Goal: Information Seeking & Learning: Learn about a topic

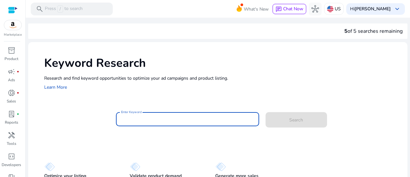
click at [186, 120] on input "Enter Keyword" at bounding box center [187, 118] width 133 height 7
paste input "**********"
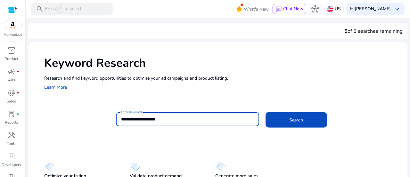
type input "**********"
click at [266, 112] on button "Search" at bounding box center [297, 119] width 62 height 15
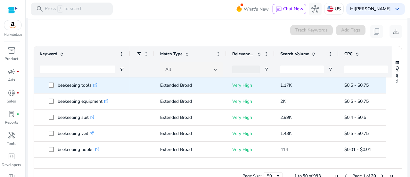
click at [94, 82] on link ".st0{fill:#2c8af8}" at bounding box center [95, 85] width 6 height 6
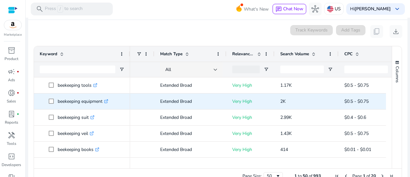
click at [108, 99] on icon at bounding box center [107, 100] width 2 height 2
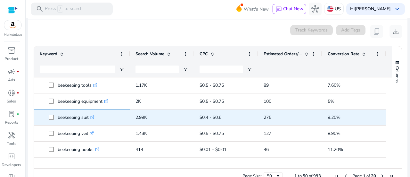
click at [93, 115] on icon ".st0{fill:#2c8af8}" at bounding box center [92, 117] width 4 height 4
drag, startPoint x: 90, startPoint y: 110, endPoint x: 53, endPoint y: 110, distance: 36.2
click at [53, 111] on span "beekeeping suit .st0{fill:#2c8af8}" at bounding box center [87, 117] width 76 height 13
copy span "beekeeping suit"
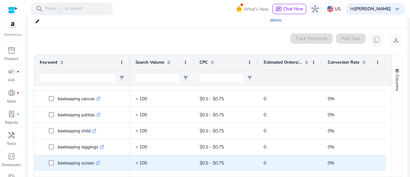
drag, startPoint x: 57, startPoint y: 85, endPoint x: 99, endPoint y: 163, distance: 88.6
copy div "beekeeping tools .st0{fill:#2c8af8} beekeeping gloves small .st0{fill:#2c8af8} …"
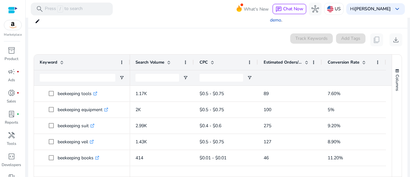
click at [31, 104] on ag-grid-angular "Press SPACE to select this row. Drag here to set row groups Drag here to set co…" at bounding box center [218, 123] width 379 height 144
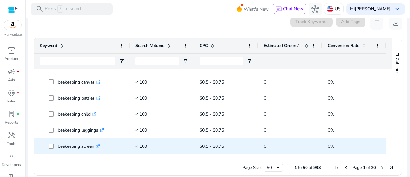
drag, startPoint x: 57, startPoint y: 107, endPoint x: 98, endPoint y: 142, distance: 54.1
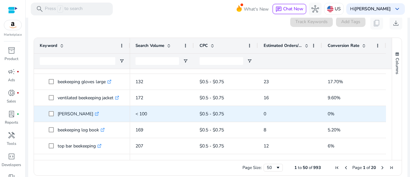
drag, startPoint x: 95, startPoint y: 143, endPoint x: 71, endPoint y: 104, distance: 45.6
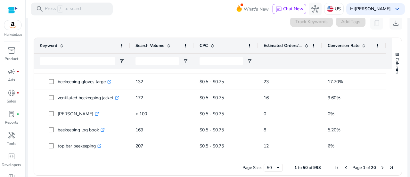
click at [30, 94] on ag-grid-angular "Press SPACE to select this row. Drag here to set row groups Drag here to set co…" at bounding box center [218, 106] width 379 height 144
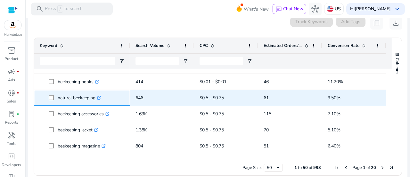
drag, startPoint x: 56, startPoint y: 91, endPoint x: 97, endPoint y: 91, distance: 40.7
click at [97, 91] on span "natural beekeeping .st0{fill:#2c8af8}" at bounding box center [87, 97] width 76 height 13
copy span "natural beekeeping"
click at [100, 95] on icon ".st0{fill:#2c8af8}" at bounding box center [99, 97] width 4 height 4
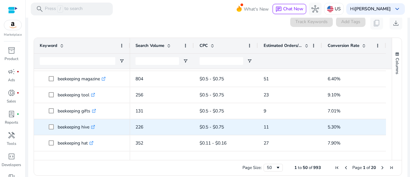
click at [94, 125] on icon ".st0{fill:#2c8af8}" at bounding box center [93, 127] width 4 height 4
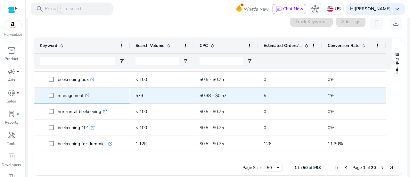
click at [86, 93] on icon ".st0{fill:#2c8af8}" at bounding box center [87, 95] width 4 height 4
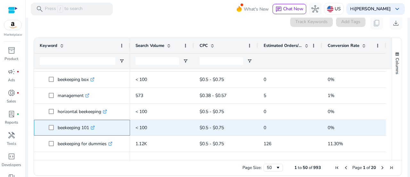
click at [93, 125] on icon ".st0{fill:#2c8af8}" at bounding box center [93, 127] width 4 height 4
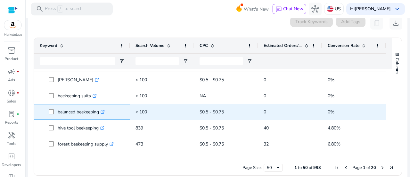
drag, startPoint x: 101, startPoint y: 105, endPoint x: 62, endPoint y: 105, distance: 38.8
click at [62, 105] on p "balanced beekeeping .st0{fill:#2c8af8}" at bounding box center [81, 111] width 47 height 13
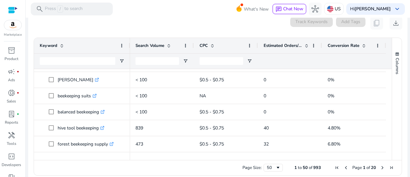
click at [30, 97] on ag-grid-angular "Press SPACE to select this row. Drag here to set row groups Drag here to set co…" at bounding box center [218, 106] width 379 height 144
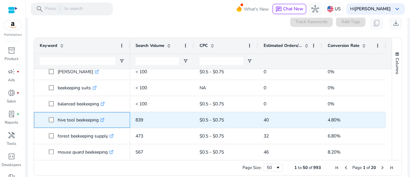
click at [104, 118] on icon at bounding box center [102, 119] width 3 height 3
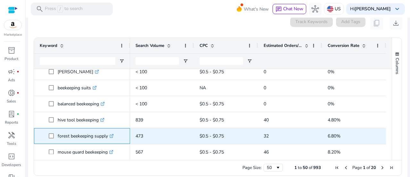
click at [112, 134] on icon ".st0{fill:#2c8af8}" at bounding box center [112, 136] width 4 height 4
drag, startPoint x: 57, startPoint y: 127, endPoint x: 108, endPoint y: 126, distance: 51.0
click at [108, 129] on p "forest beekeeping supply .st0{fill:#2c8af8}" at bounding box center [86, 135] width 56 height 13
copy p "forest beekeeping supply"
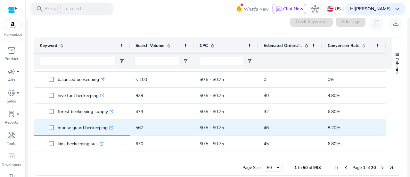
drag, startPoint x: 55, startPoint y: 121, endPoint x: 110, endPoint y: 122, distance: 54.5
click at [110, 122] on span "mouse guard beekeeping .st0{fill:#2c8af8}" at bounding box center [87, 127] width 76 height 13
copy span "mouse guard beekeeping"
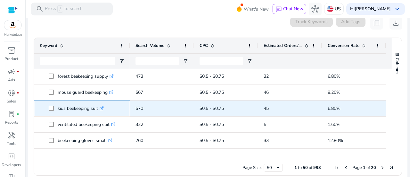
click at [104, 105] on link ".st0{fill:#2c8af8}" at bounding box center [101, 108] width 6 height 6
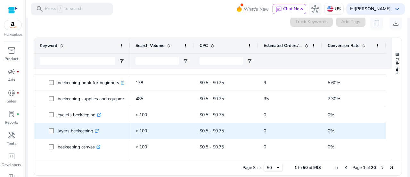
scroll to position [657, 0]
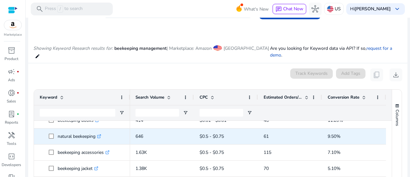
click at [100, 135] on icon at bounding box center [98, 136] width 3 height 3
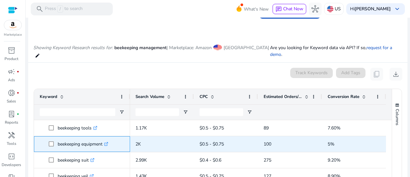
click at [106, 142] on icon at bounding box center [105, 143] width 3 height 3
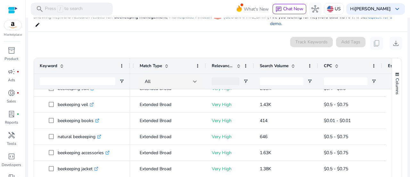
scroll to position [0, 0]
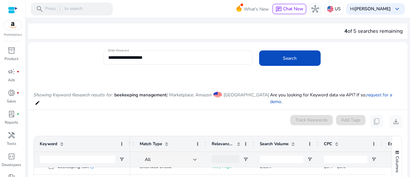
click at [166, 58] on input "**********" at bounding box center [177, 57] width 139 height 7
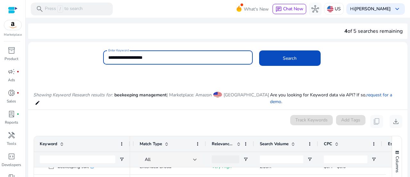
click at [166, 58] on input "**********" at bounding box center [177, 57] width 139 height 7
paste input "*"
click at [166, 58] on input "**********" at bounding box center [177, 57] width 139 height 7
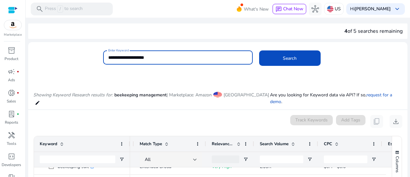
click at [166, 58] on input "**********" at bounding box center [177, 57] width 139 height 7
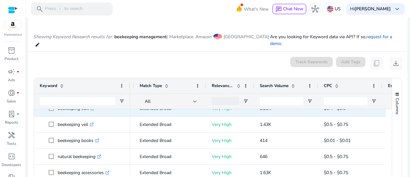
scroll to position [58, 0]
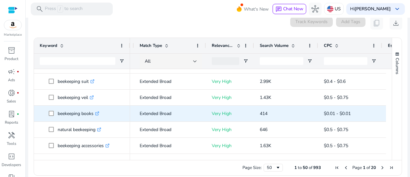
click at [98, 111] on icon ".st0{fill:#2c8af8}" at bounding box center [97, 113] width 4 height 4
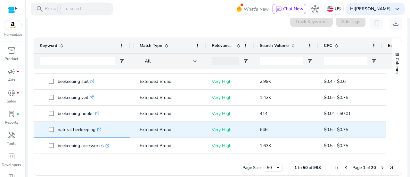
click at [101, 127] on icon ".st0{fill:#2c8af8}" at bounding box center [99, 129] width 4 height 4
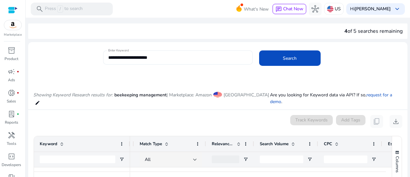
click at [163, 53] on div "**********" at bounding box center [177, 57] width 139 height 14
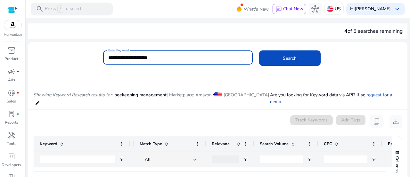
click at [259, 50] on button "Search" at bounding box center [290, 57] width 62 height 15
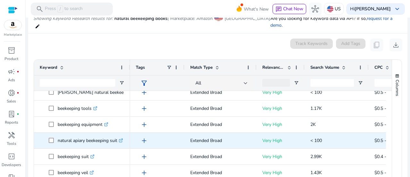
scroll to position [279, 0]
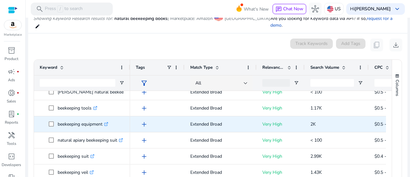
click at [108, 122] on icon ".st0{fill:#2c8af8}" at bounding box center [106, 124] width 4 height 4
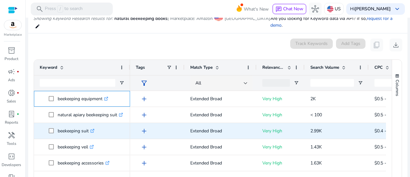
scroll to position [305, 0]
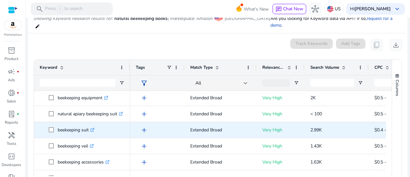
click at [93, 127] on icon ".st0{fill:#2c8af8}" at bounding box center [92, 129] width 4 height 4
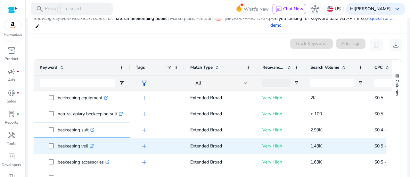
scroll to position [349, 0]
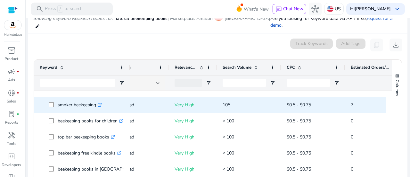
click at [102, 103] on icon at bounding box center [100, 104] width 2 height 2
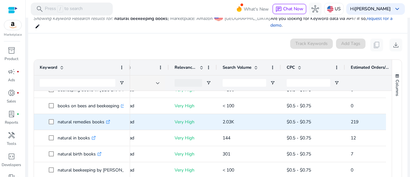
click at [110, 119] on icon ".st0{fill:#2c8af8}" at bounding box center [108, 121] width 4 height 4
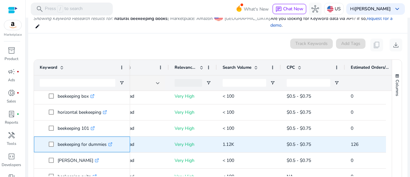
click at [112, 142] on icon at bounding box center [111, 143] width 2 height 2
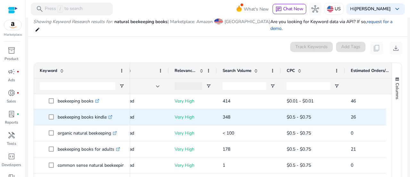
scroll to position [18, 0]
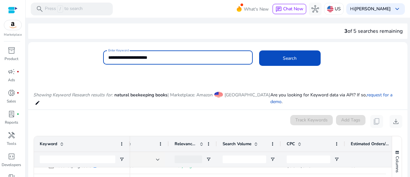
click at [177, 58] on input "**********" at bounding box center [177, 57] width 139 height 7
type input "**********"
click at [259, 50] on button "Search" at bounding box center [290, 57] width 62 height 15
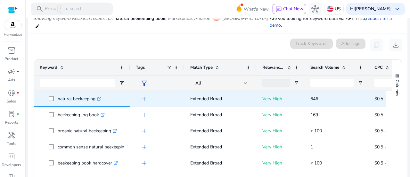
click at [101, 96] on icon at bounding box center [100, 97] width 2 height 2
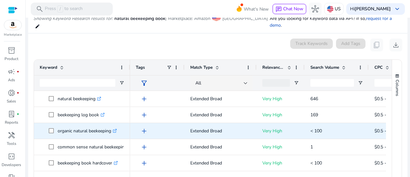
click at [116, 128] on icon ".st0{fill:#2c8af8}" at bounding box center [115, 130] width 4 height 4
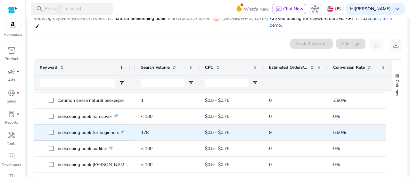
click at [122, 130] on icon ".st0{fill:#2c8af8}" at bounding box center [123, 132] width 4 height 4
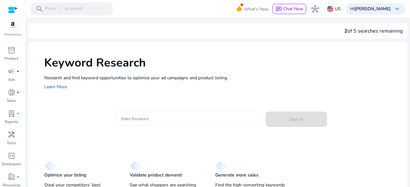
click at [150, 117] on input "Enter Keyword" at bounding box center [187, 118] width 133 height 7
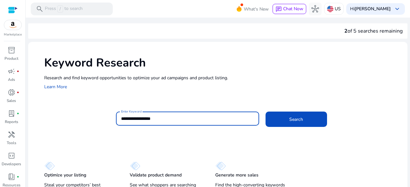
click at [266, 112] on button "Search" at bounding box center [297, 119] width 62 height 15
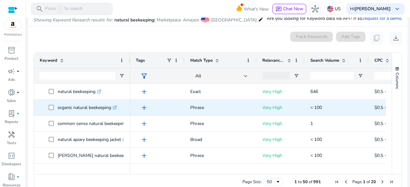
click at [116, 107] on icon ".st0{fill:#2c8af8}" at bounding box center [115, 108] width 4 height 4
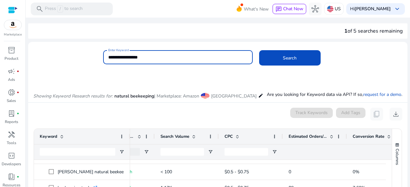
click at [147, 58] on input "**********" at bounding box center [177, 57] width 139 height 7
type input "**********"
click at [259, 50] on button "Search" at bounding box center [290, 57] width 62 height 15
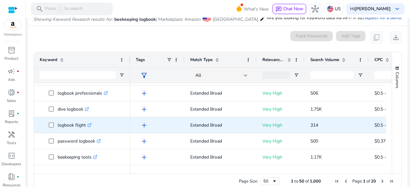
scroll to position [14, 0]
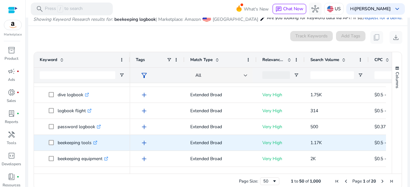
click at [97, 143] on icon ".st0{fill:#2c8af8}" at bounding box center [95, 143] width 4 height 4
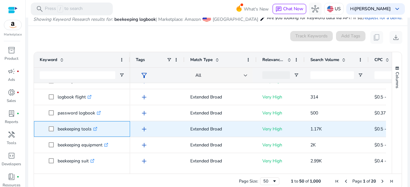
scroll to position [43, 0]
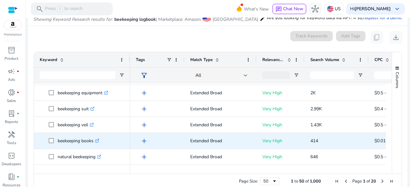
click at [99, 141] on icon at bounding box center [98, 140] width 2 height 2
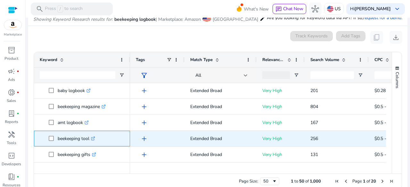
click at [94, 138] on icon ".st0{fill:#2c8af8}" at bounding box center [93, 139] width 4 height 4
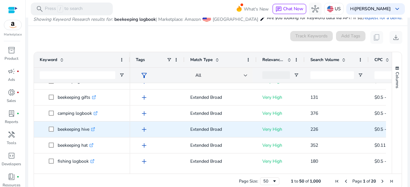
click at [95, 128] on icon ".st0{fill:#2c8af8}" at bounding box center [93, 129] width 4 height 4
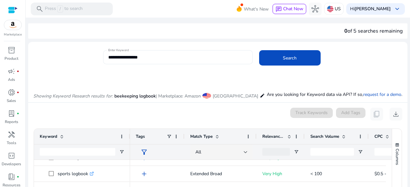
click at [153, 55] on input "**********" at bounding box center [177, 57] width 139 height 7
click at [368, 7] on b "[PERSON_NAME]" at bounding box center [373, 9] width 36 height 6
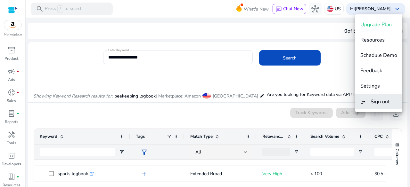
click at [377, 102] on span "Sign out" at bounding box center [380, 101] width 19 height 7
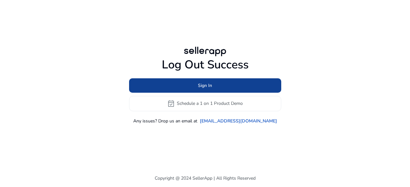
click at [186, 83] on span at bounding box center [205, 85] width 152 height 15
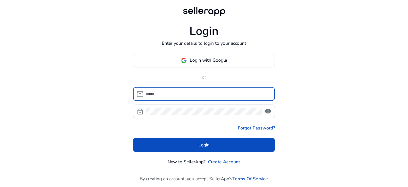
click at [190, 92] on input at bounding box center [208, 94] width 124 height 7
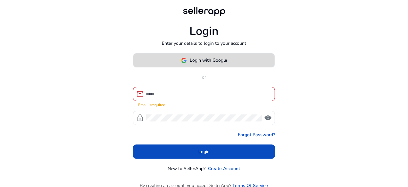
click at [194, 61] on span "Login with Google" at bounding box center [208, 60] width 37 height 7
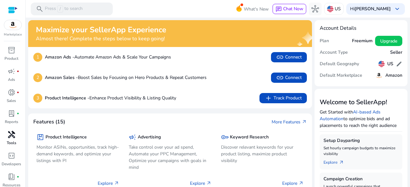
click at [11, 134] on span "handyman" at bounding box center [12, 135] width 8 height 8
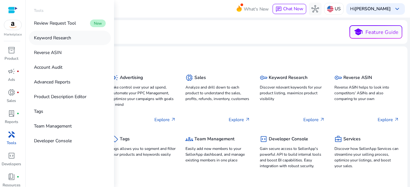
click at [53, 40] on p "Keyword Research" at bounding box center [52, 38] width 37 height 7
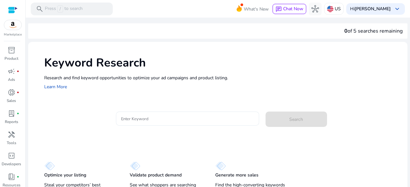
click at [135, 119] on input "Enter Keyword" at bounding box center [187, 118] width 133 height 7
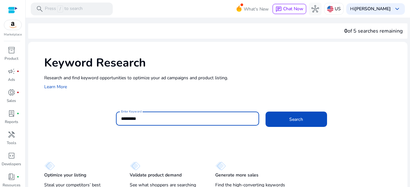
type input "*********"
click at [266, 112] on button "Search" at bounding box center [297, 119] width 62 height 15
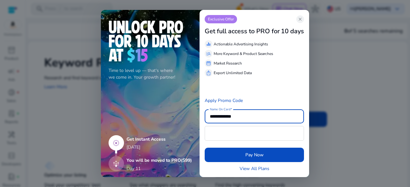
click at [331, 125] on div at bounding box center [205, 93] width 410 height 187
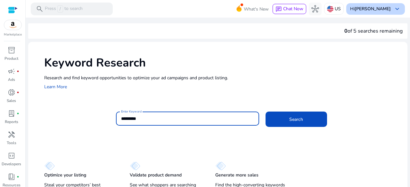
click at [361, 7] on b "[PERSON_NAME]" at bounding box center [373, 9] width 36 height 6
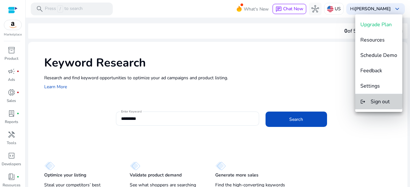
click at [371, 101] on span "Sign out" at bounding box center [380, 101] width 19 height 7
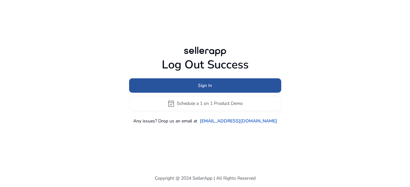
click at [225, 85] on span at bounding box center [205, 85] width 152 height 15
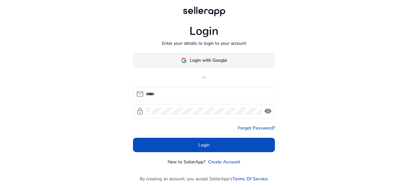
click at [200, 60] on span "Login with Google" at bounding box center [208, 60] width 37 height 7
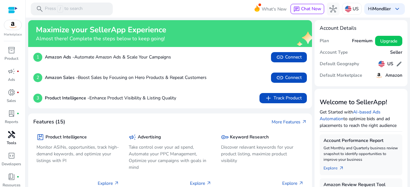
click at [9, 141] on p "Tools" at bounding box center [12, 143] width 10 height 6
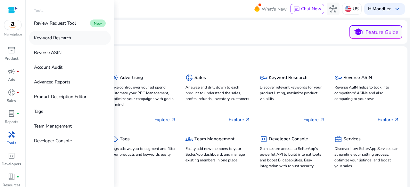
click at [63, 41] on link "Keyword Research" at bounding box center [70, 38] width 82 height 14
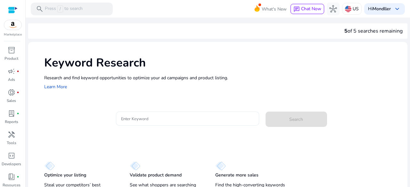
click at [180, 123] on div at bounding box center [187, 119] width 133 height 14
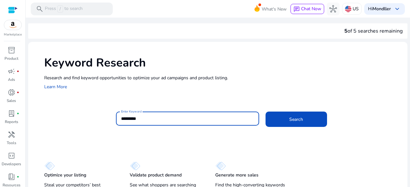
click at [266, 112] on button "Search" at bounding box center [297, 119] width 62 height 15
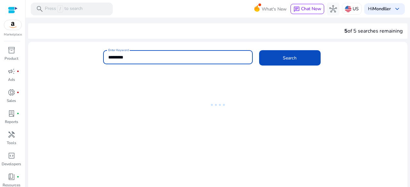
click at [110, 50] on mat-label "Enter Keyword" at bounding box center [118, 50] width 21 height 4
click at [110, 54] on input "*********" at bounding box center [177, 57] width 139 height 7
click at [110, 50] on mat-label "Enter Keyword" at bounding box center [118, 50] width 21 height 4
click at [110, 54] on input "*********" at bounding box center [177, 57] width 139 height 7
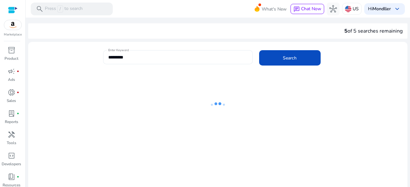
click at [110, 50] on mat-label "Enter Keyword" at bounding box center [118, 50] width 21 height 4
click at [110, 54] on input "*********" at bounding box center [177, 57] width 139 height 7
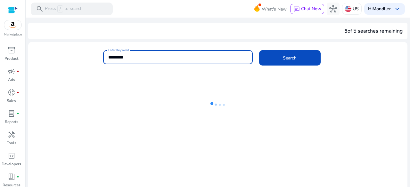
click at [88, 51] on div "Enter Keyword ********* Search" at bounding box center [215, 60] width 374 height 21
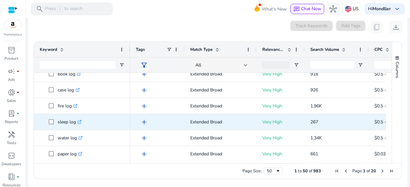
scroll to position [111, 0]
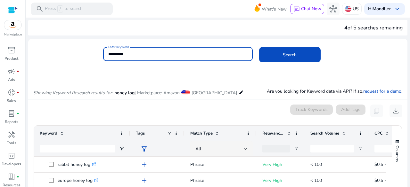
click at [158, 57] on input "*********" at bounding box center [177, 54] width 139 height 7
click at [259, 47] on button "Search" at bounding box center [290, 54] width 62 height 15
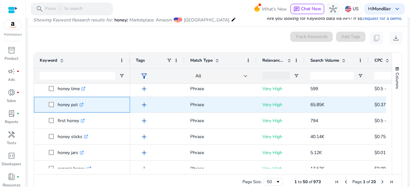
click at [80, 104] on icon at bounding box center [81, 104] width 3 height 3
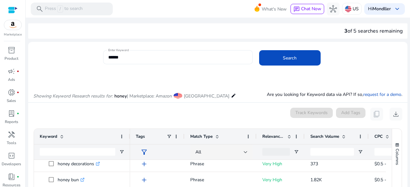
click at [140, 55] on input "*****" at bounding box center [177, 57] width 139 height 7
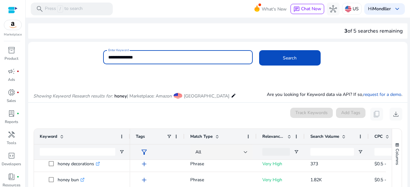
click at [259, 50] on button "Search" at bounding box center [290, 57] width 62 height 15
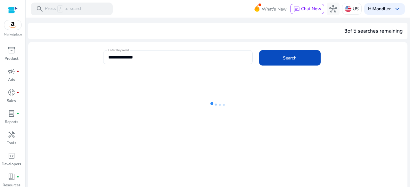
click at [86, 62] on div "**********" at bounding box center [215, 60] width 374 height 21
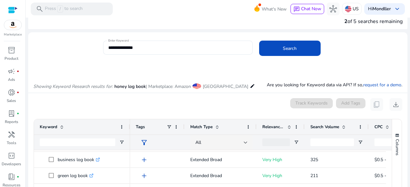
scroll to position [3, 0]
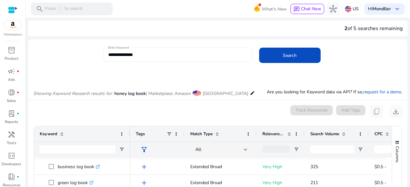
click at [154, 53] on input "**********" at bounding box center [177, 54] width 139 height 7
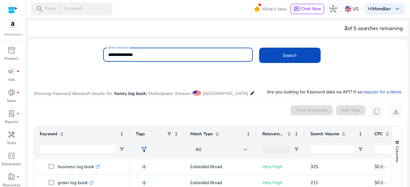
click at [154, 53] on input "**********" at bounding box center [177, 54] width 139 height 7
click at [259, 48] on button "Search" at bounding box center [290, 55] width 62 height 15
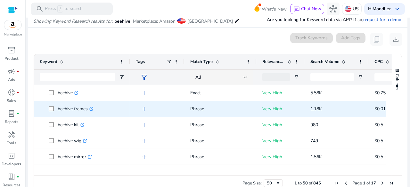
scroll to position [78, 0]
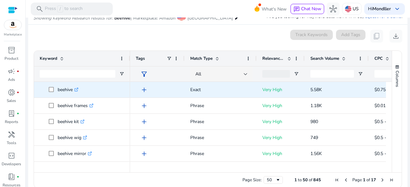
click at [77, 90] on icon ".st0{fill:#2c8af8}" at bounding box center [76, 90] width 4 height 4
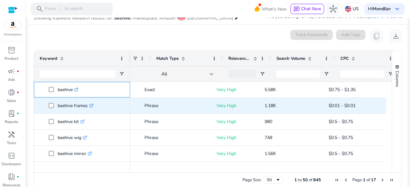
scroll to position [0, 46]
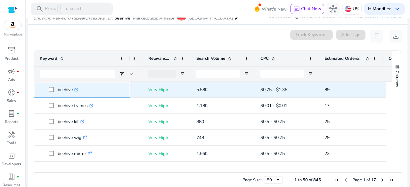
click at [73, 89] on p "beehive .st0{fill:#2c8af8}" at bounding box center [68, 89] width 21 height 13
copy p "beehive"
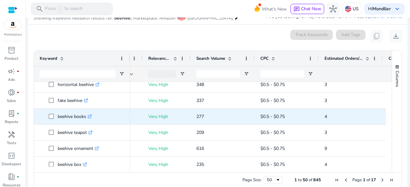
click at [91, 116] on icon ".st0{fill:#2c8af8}" at bounding box center [90, 117] width 4 height 4
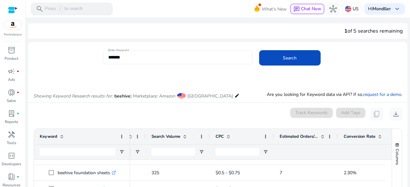
click at [152, 60] on input "*******" at bounding box center [177, 57] width 139 height 7
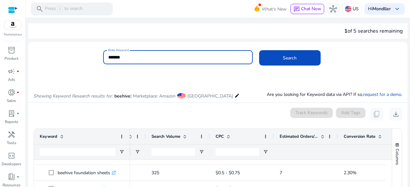
click at [152, 60] on input "*******" at bounding box center [177, 57] width 139 height 7
type input "**********"
click at [259, 50] on button "Search" at bounding box center [290, 57] width 62 height 15
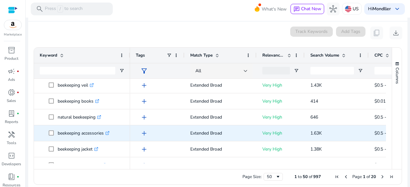
scroll to position [56, 0]
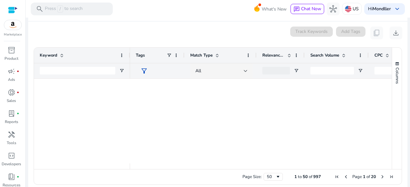
scroll to position [425, 0]
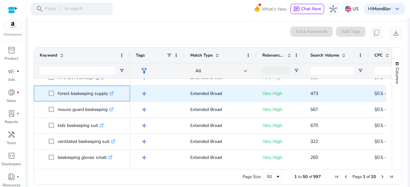
click at [113, 94] on icon ".st0{fill:#2c8af8}" at bounding box center [112, 94] width 4 height 4
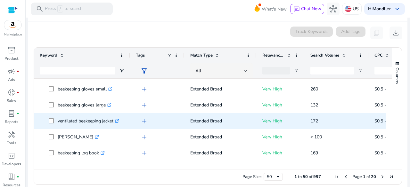
scroll to position [0, 0]
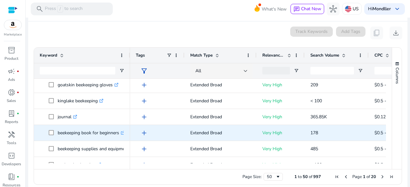
click at [123, 133] on icon ".st0{fill:#2c8af8}" at bounding box center [123, 133] width 4 height 4
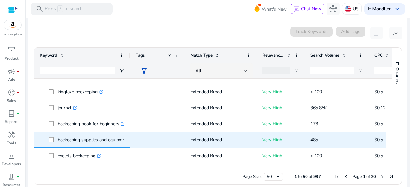
click at [113, 140] on p "beekeeping supplies and equipment .st0{fill:#2c8af8}" at bounding box center [96, 140] width 77 height 13
click at [121, 140] on p "beekeeping supplies and equipment .st0{fill:#2c8af8}" at bounding box center [96, 140] width 77 height 13
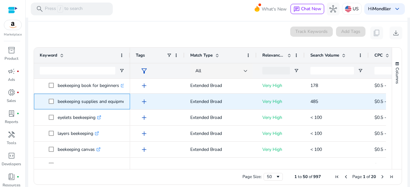
copy p "beekeeping supplies and equipment"
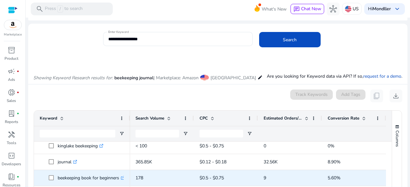
scroll to position [628, 0]
